Goal: Navigation & Orientation: Find specific page/section

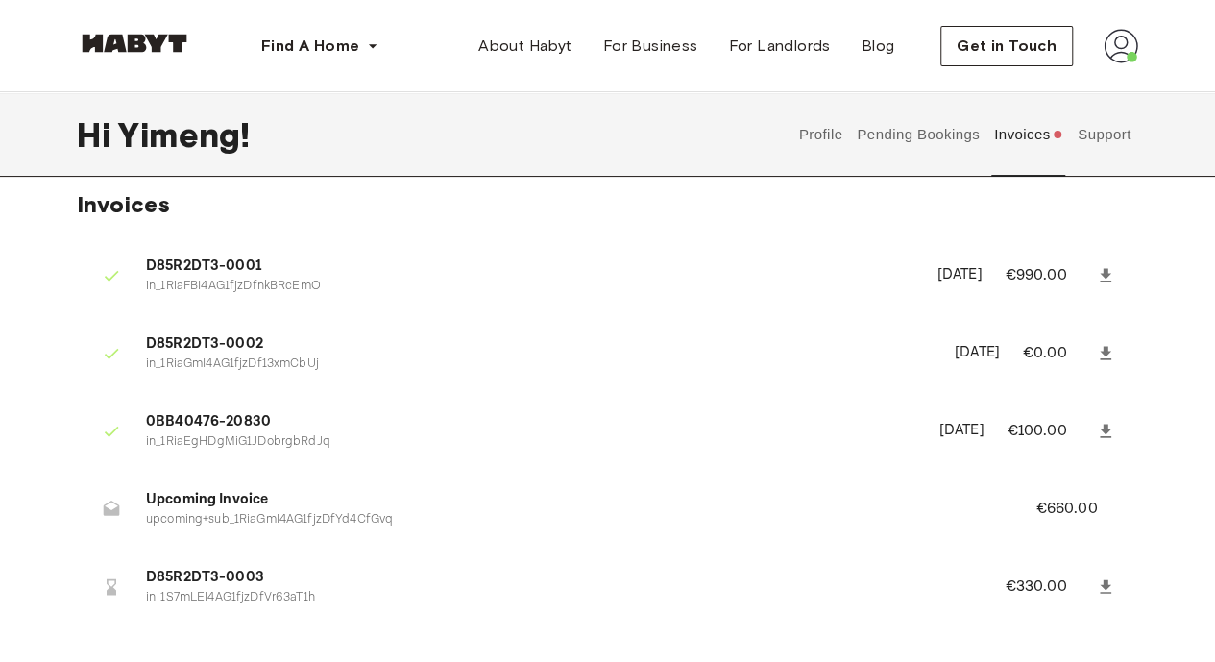
click at [682, 136] on div "Hi Yimeng ! Profile Pending Bookings Invoices Support" at bounding box center [607, 134] width 1061 height 85
click at [898, 141] on button "Pending Bookings" at bounding box center [919, 134] width 128 height 85
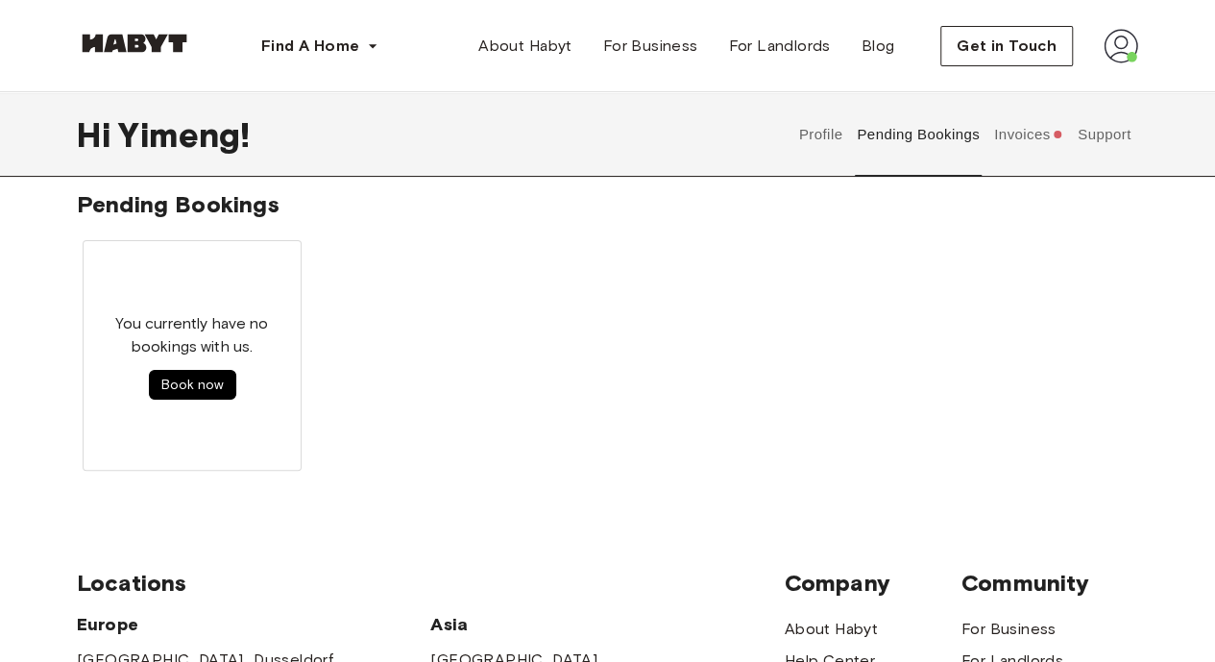
click at [1032, 132] on button "Invoices" at bounding box center [1028, 134] width 74 height 85
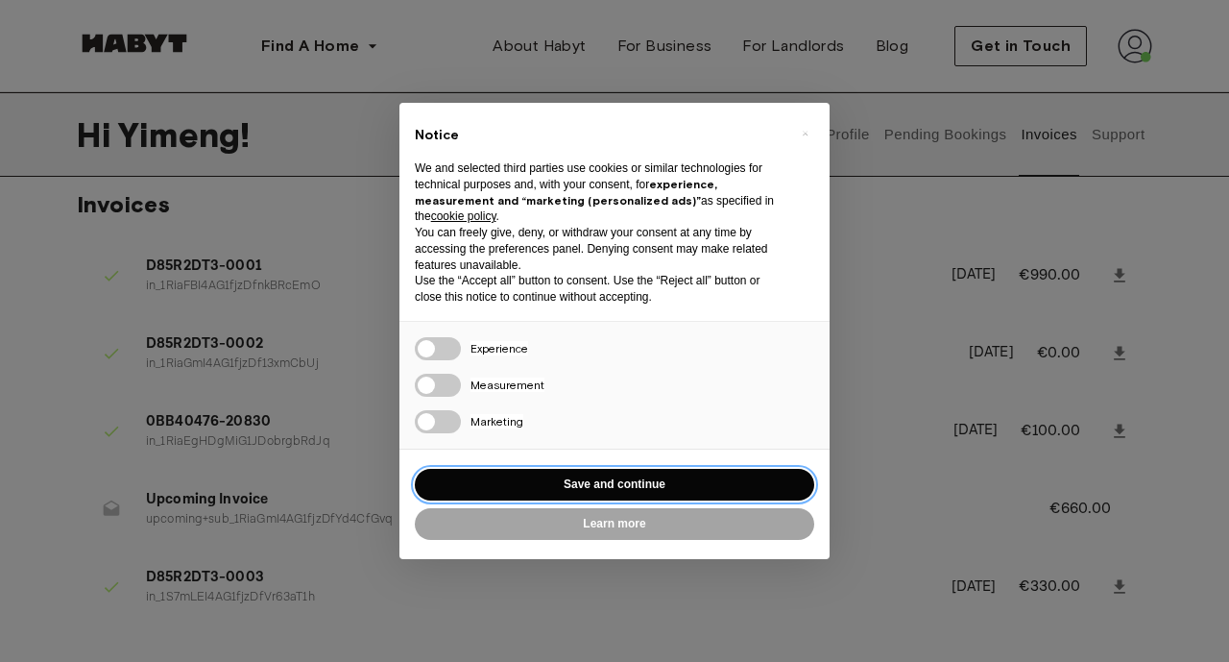
click at [636, 484] on button "Save and continue" at bounding box center [615, 485] width 400 height 32
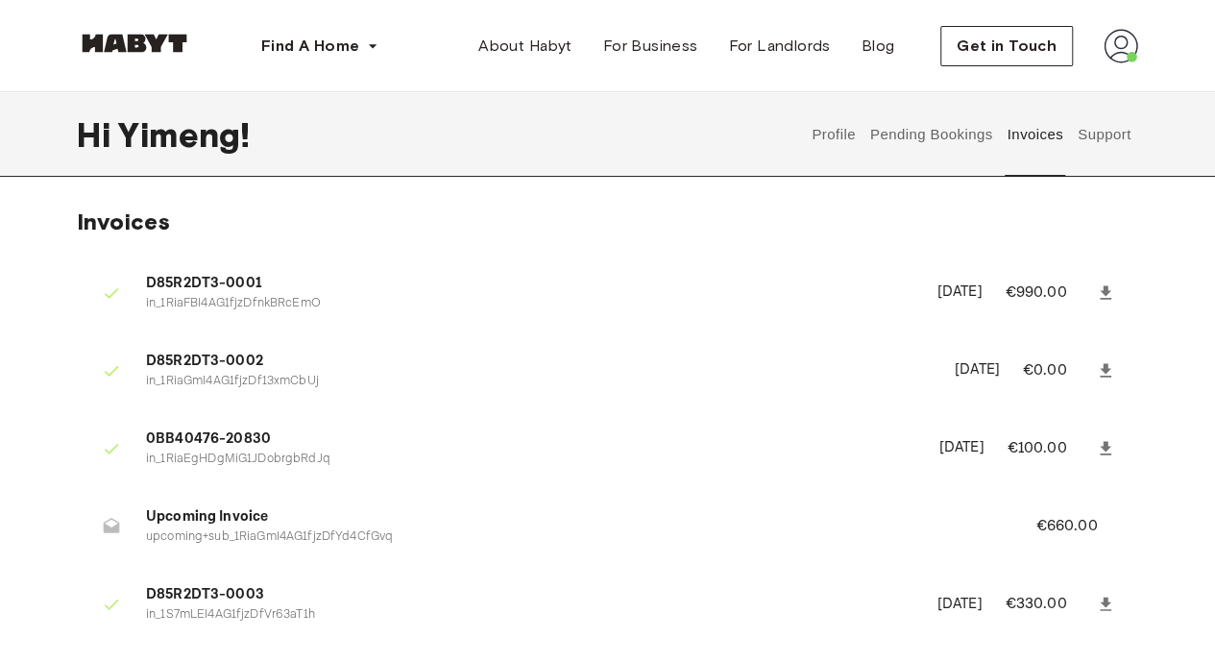
click at [1089, 132] on button "Support" at bounding box center [1104, 134] width 59 height 85
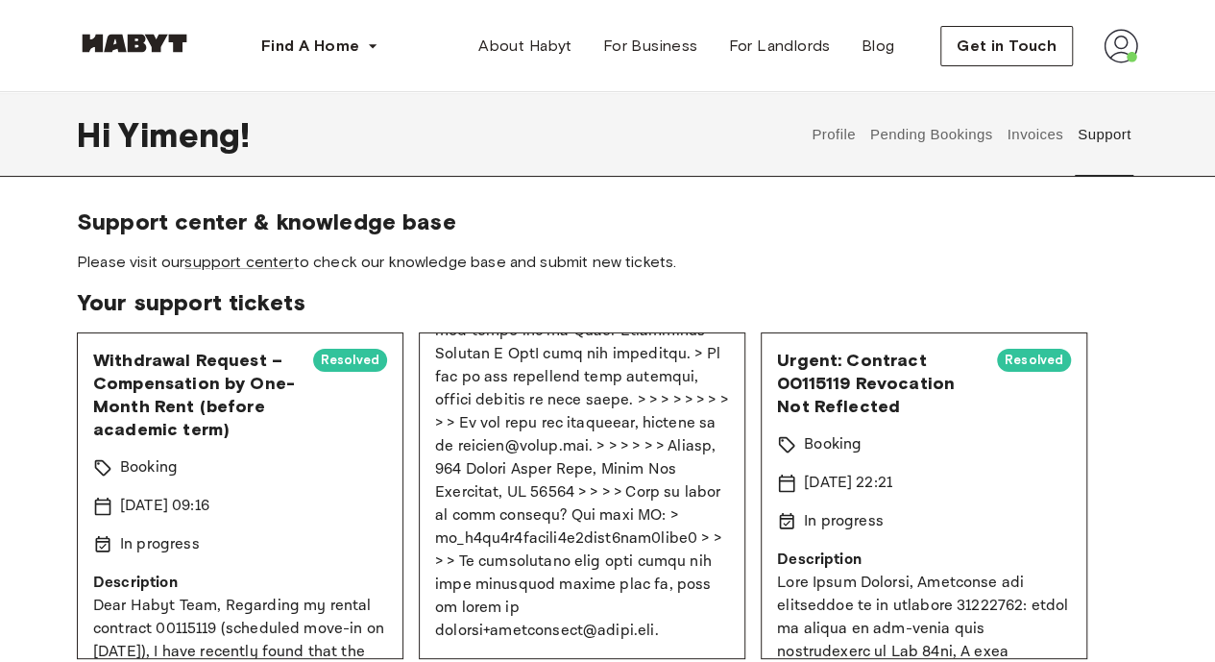
click at [1032, 132] on button "Invoices" at bounding box center [1035, 134] width 61 height 85
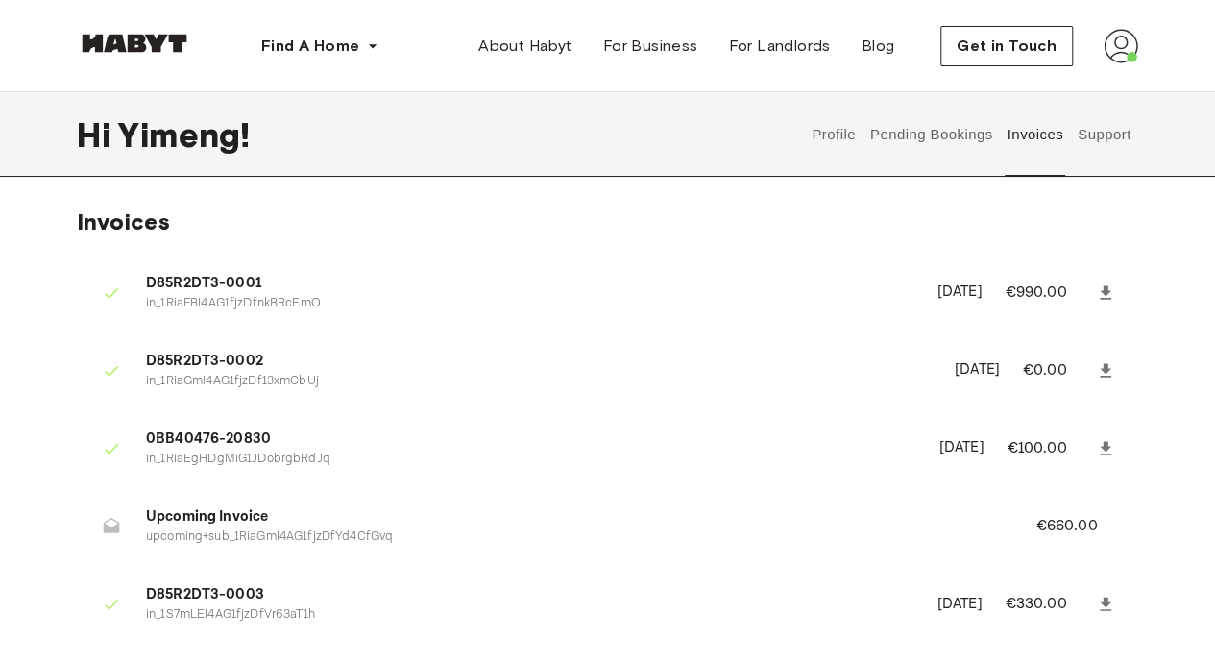
click at [939, 139] on button "Pending Bookings" at bounding box center [931, 134] width 128 height 85
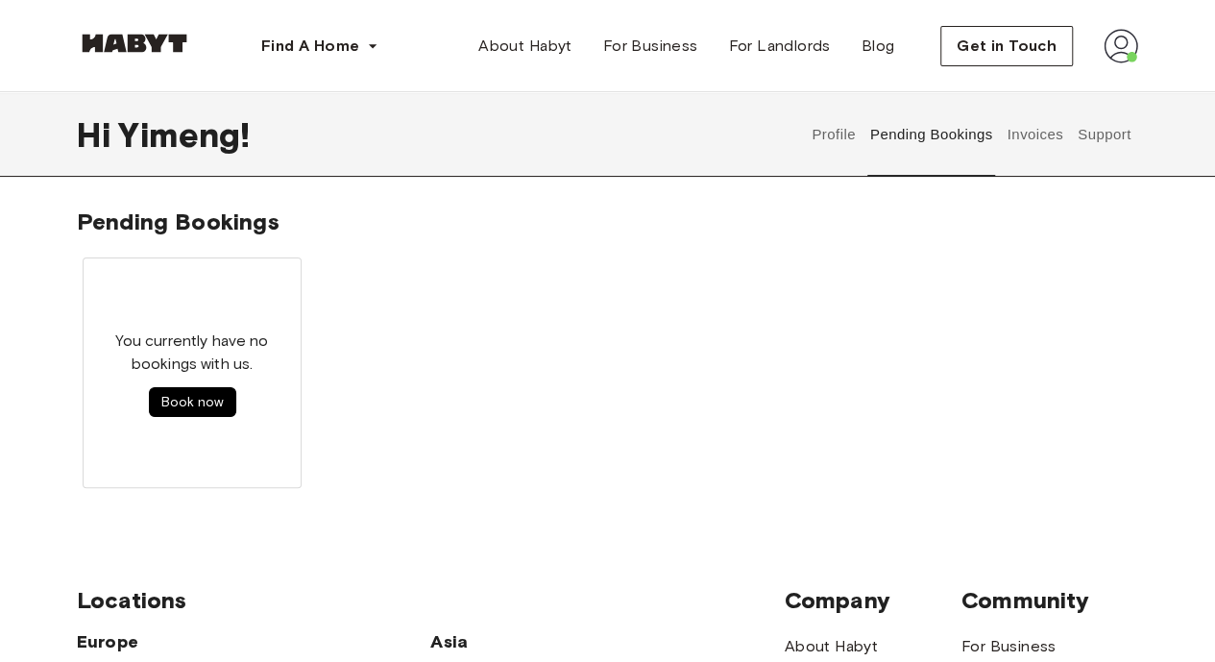
click at [824, 128] on button "Profile" at bounding box center [834, 134] width 49 height 85
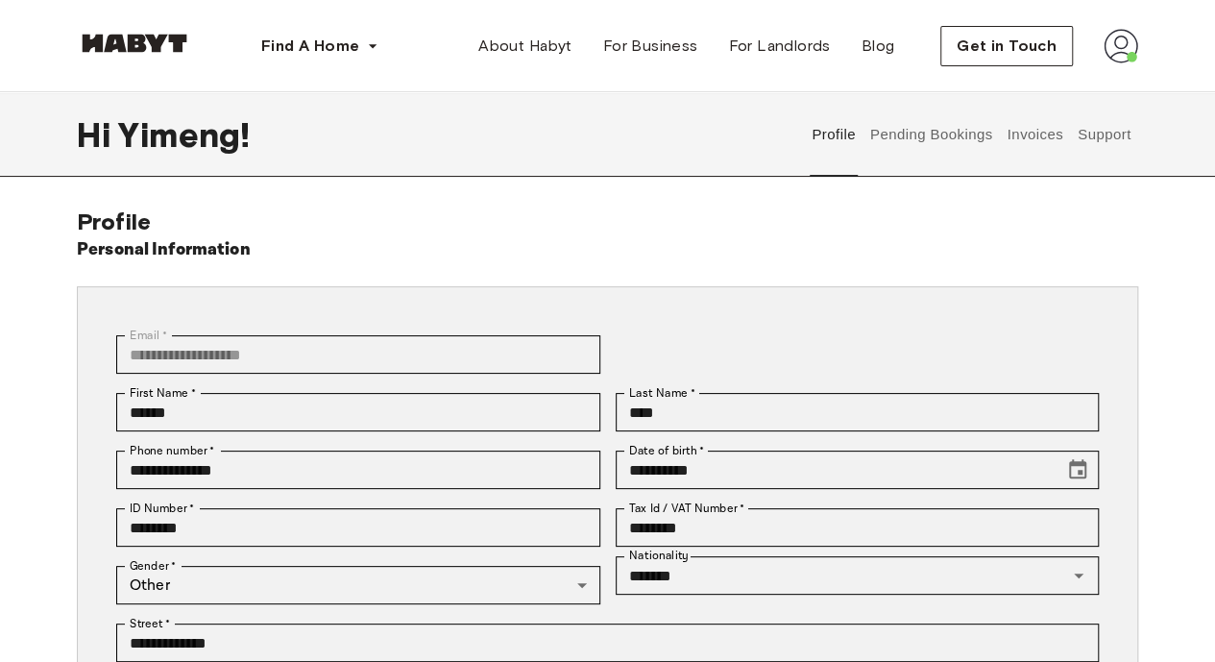
click at [939, 130] on button "Pending Bookings" at bounding box center [931, 134] width 128 height 85
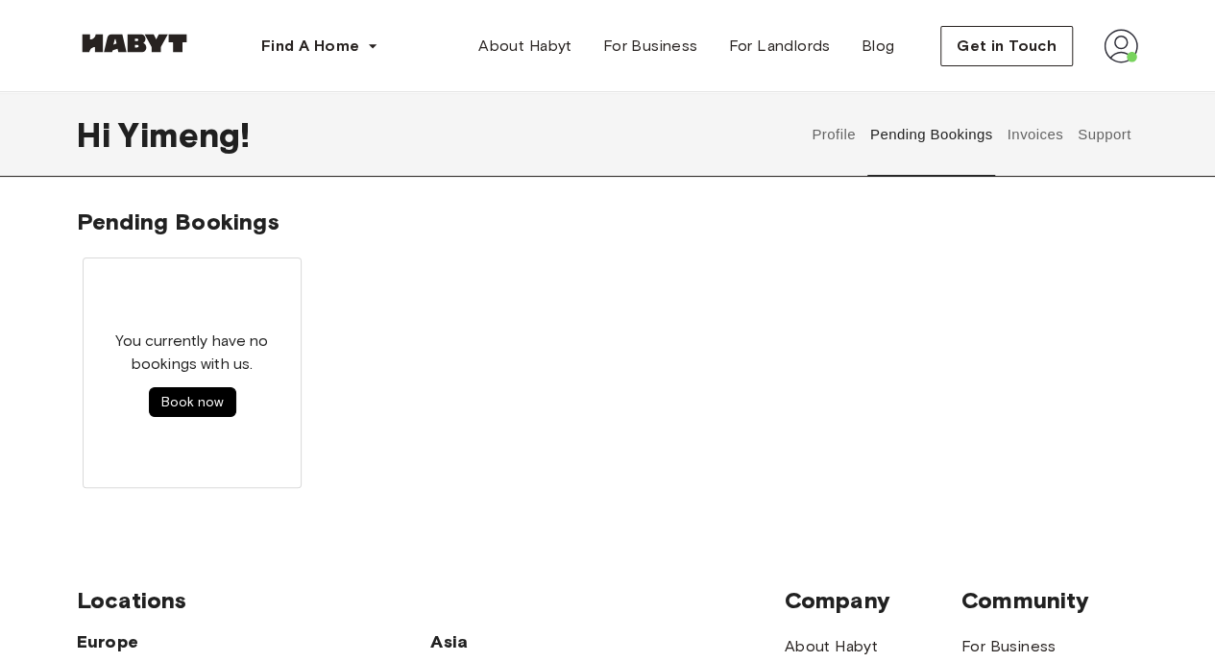
click at [1035, 122] on button "Invoices" at bounding box center [1035, 134] width 61 height 85
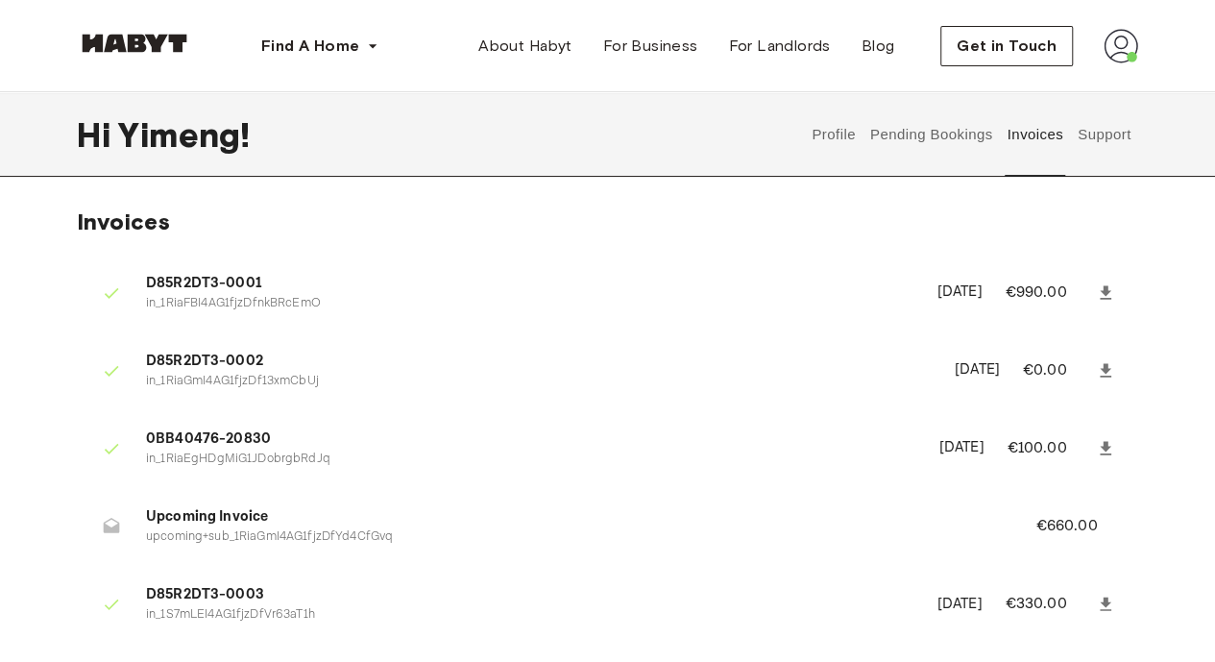
click at [1125, 45] on img at bounding box center [1121, 46] width 35 height 35
click at [1197, 101] on div "Hi Yimeng ! Profile Pending Bookings Invoices Support" at bounding box center [607, 134] width 1215 height 85
